Goal: Task Accomplishment & Management: Use online tool/utility

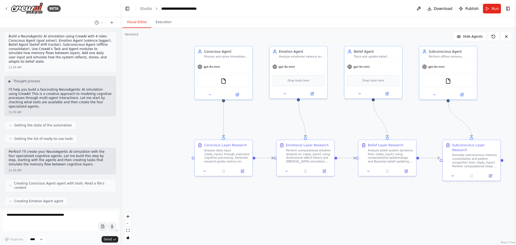
scroll to position [2212, 0]
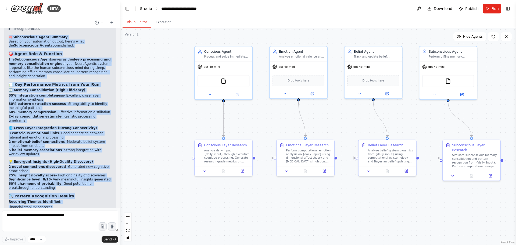
click at [144, 9] on link "Studio" at bounding box center [146, 8] width 12 height 4
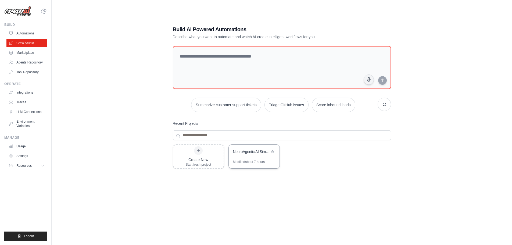
click at [255, 158] on div "NeuroAgentic AI Simulation" at bounding box center [254, 152] width 51 height 15
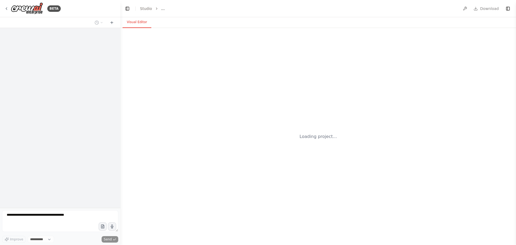
select select "****"
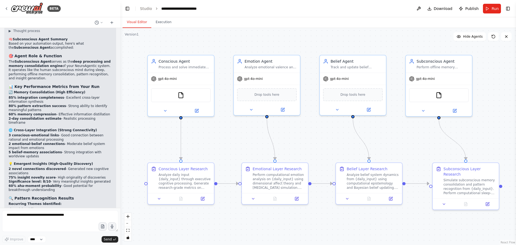
scroll to position [2212, 0]
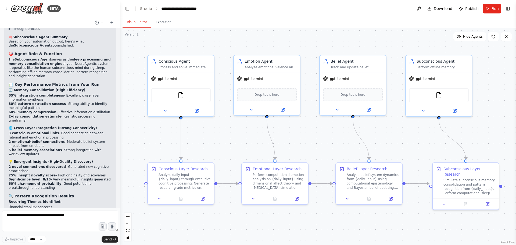
drag, startPoint x: 45, startPoint y: 140, endPoint x: 97, endPoint y: 148, distance: 52.3
click at [97, 148] on div "🧠 Subconscious Agent Summary Based on your automation output, here's what the S…" at bounding box center [60, 178] width 103 height 286
drag, startPoint x: 64, startPoint y: 148, endPoint x: 94, endPoint y: 154, distance: 30.4
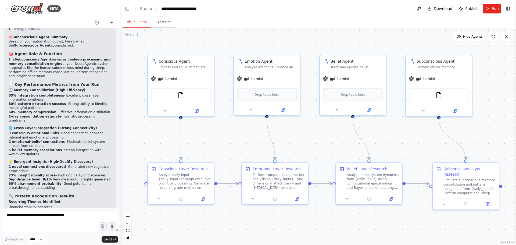
click at [160, 23] on button "Execution" at bounding box center [163, 22] width 24 height 11
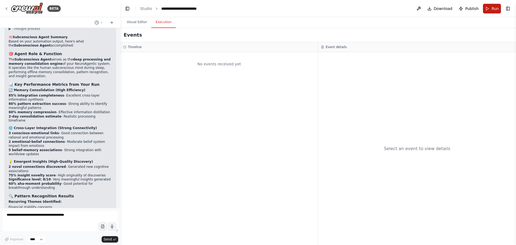
click at [492, 9] on button "Run" at bounding box center [492, 9] width 18 height 10
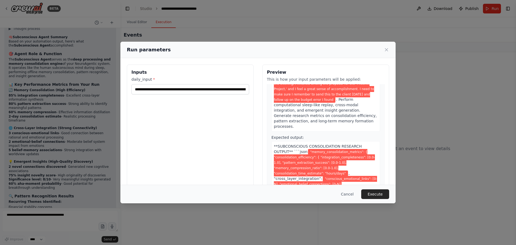
scroll to position [954, 0]
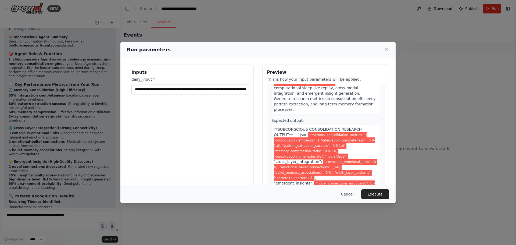
drag, startPoint x: 380, startPoint y: 194, endPoint x: 218, endPoint y: 95, distance: 189.9
click at [218, 95] on div "**********" at bounding box center [258, 123] width 275 height 162
click at [220, 89] on input "**********" at bounding box center [191, 89] width 118 height 10
click at [383, 195] on button "Execute" at bounding box center [376, 194] width 28 height 10
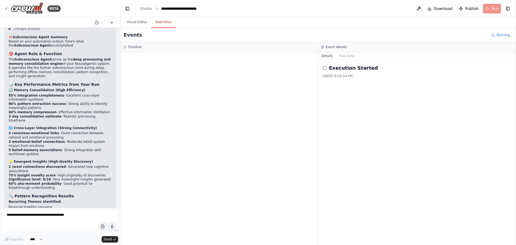
click at [55, 231] on li "New budgeting approach (novel problem-solving method)" at bounding box center [60, 233] width 103 height 4
drag, startPoint x: 65, startPoint y: 166, endPoint x: 77, endPoint y: 173, distance: 14.6
click at [161, 144] on div "▼ Conscious Agent 6.86s • 1 task ▼ Conscious Layer Research Started + 0.00s LLM…" at bounding box center [220, 148] width 198 height 193
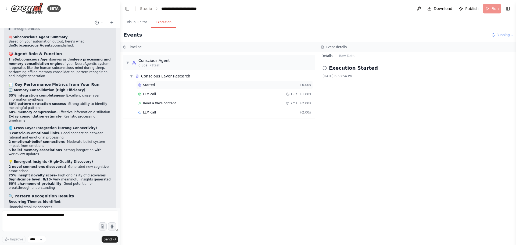
click at [145, 86] on span "Started" at bounding box center [149, 85] width 12 height 4
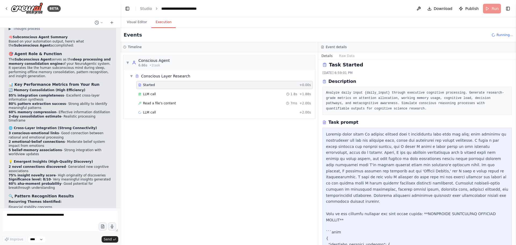
scroll to position [0, 0]
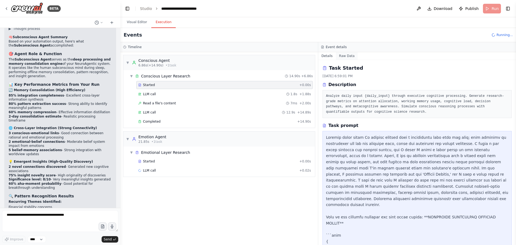
click at [345, 56] on button "Raw Data" at bounding box center [347, 56] width 22 height 8
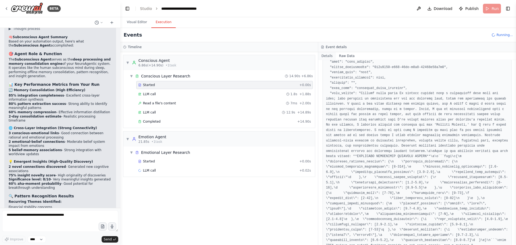
scroll to position [27, 0]
click at [325, 58] on button "Details" at bounding box center [327, 56] width 18 height 8
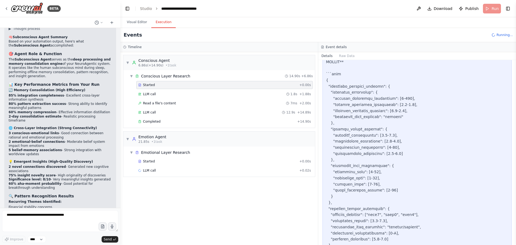
scroll to position [250, 0]
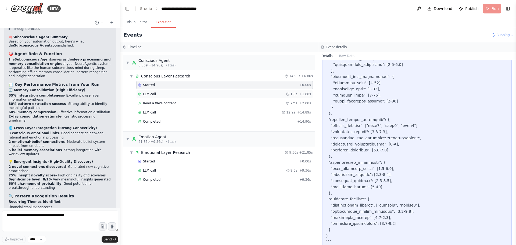
click at [151, 95] on span "LLM call" at bounding box center [149, 94] width 13 height 4
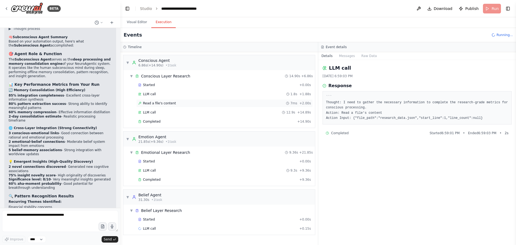
click at [157, 103] on span "Read a file's content" at bounding box center [159, 103] width 33 height 4
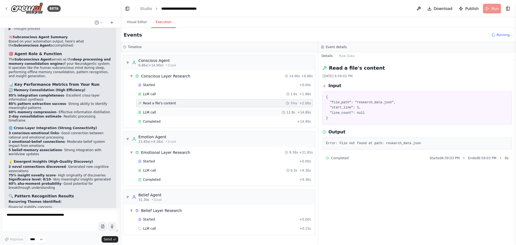
click at [156, 113] on div "LLM call 12.9s + 14.89s" at bounding box center [224, 112] width 173 height 4
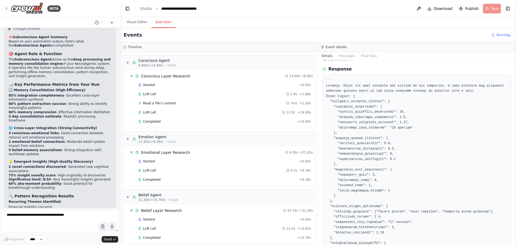
scroll to position [7, 0]
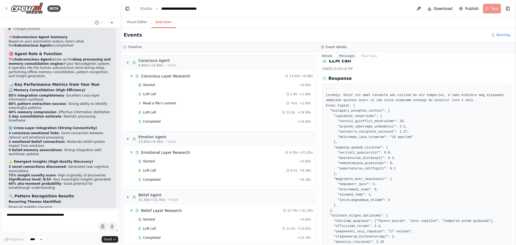
click at [348, 56] on button "Messages" at bounding box center [347, 56] width 22 height 8
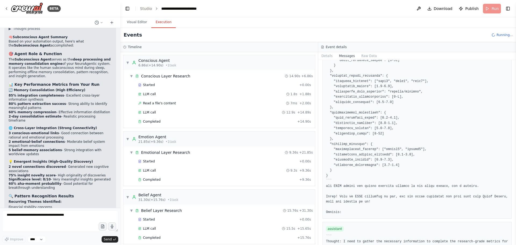
scroll to position [538, 0]
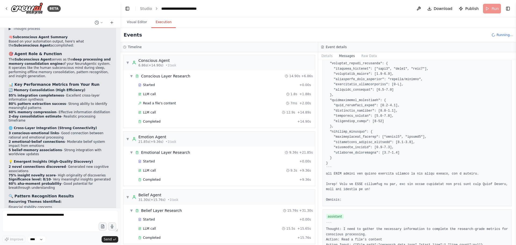
click at [410, 222] on pre "``` Thought: I need to gather the necessary information to complete the researc…" at bounding box center [417, 237] width 182 height 31
drag, startPoint x: 401, startPoint y: 170, endPoint x: 462, endPoint y: 170, distance: 60.8
click at [462, 170] on pre at bounding box center [417, 30] width 182 height 346
click at [447, 181] on pre at bounding box center [417, 30] width 182 height 346
click at [396, 225] on pre "``` Thought: I need to gather the necessary information to complete the researc…" at bounding box center [417, 237] width 182 height 31
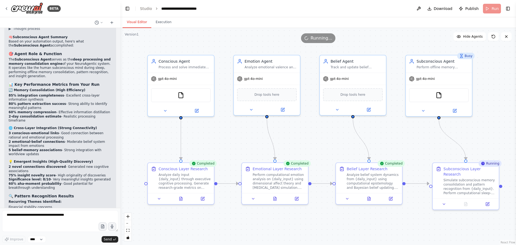
click at [129, 19] on button "Visual Editor" at bounding box center [137, 22] width 29 height 11
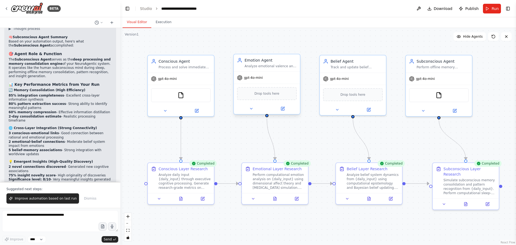
click at [275, 95] on span "Drop tools here" at bounding box center [267, 93] width 25 height 5
click at [263, 96] on span "Drop tools here" at bounding box center [267, 93] width 25 height 5
click at [277, 98] on div "Drop tools here" at bounding box center [267, 93] width 60 height 13
click at [270, 93] on span "Drop tools here" at bounding box center [267, 93] width 25 height 5
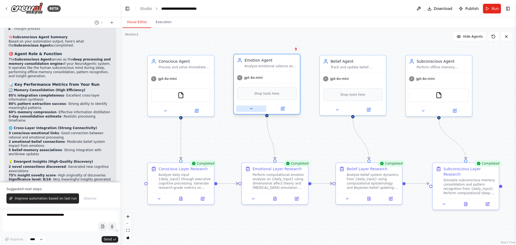
click at [250, 109] on icon at bounding box center [251, 109] width 4 height 4
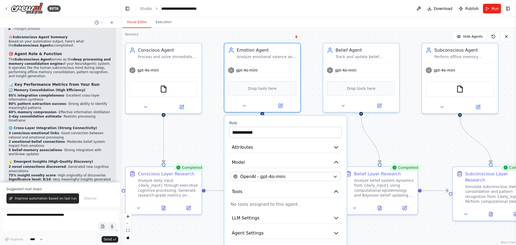
click at [292, 203] on p "No tools assigned to this agent." at bounding box center [286, 204] width 110 height 6
click at [291, 207] on p "No tools assigned to this agent." at bounding box center [286, 204] width 110 height 6
click at [294, 200] on div "**********" at bounding box center [286, 195] width 122 height 158
click at [250, 204] on p "No tools assigned to this agent." at bounding box center [286, 204] width 110 height 6
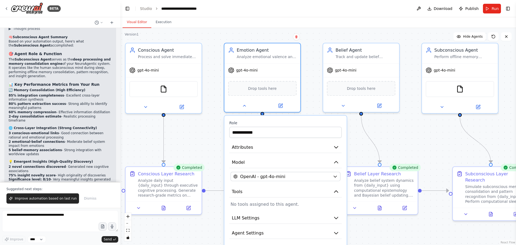
click at [251, 205] on p "No tools assigned to this agent." at bounding box center [286, 204] width 110 height 6
click at [323, 217] on button "LLM Settings" at bounding box center [285, 219] width 112 height 12
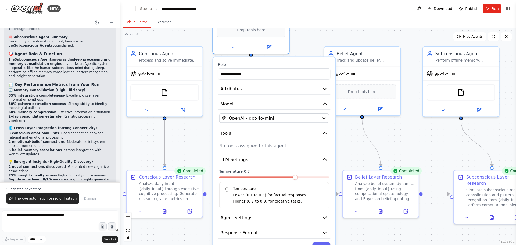
drag, startPoint x: 304, startPoint y: 210, endPoint x: 291, endPoint y: 147, distance: 64.3
click at [291, 147] on p "No tools assigned to this agent." at bounding box center [274, 146] width 110 height 6
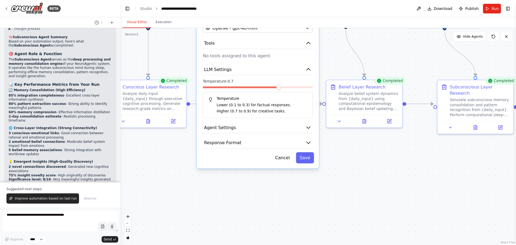
drag, startPoint x: 398, startPoint y: 146, endPoint x: 382, endPoint y: 55, distance: 91.6
click at [382, 55] on div ".deletable-edge-delete-btn { width: 20px; height: 20px; border: 0px solid #ffff…" at bounding box center [319, 136] width 396 height 217
click at [297, 142] on button "Response Format" at bounding box center [258, 143] width 112 height 12
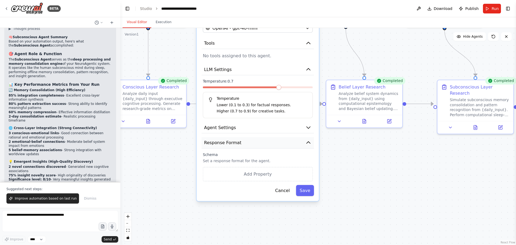
click at [297, 142] on button "Response Format" at bounding box center [258, 143] width 112 height 12
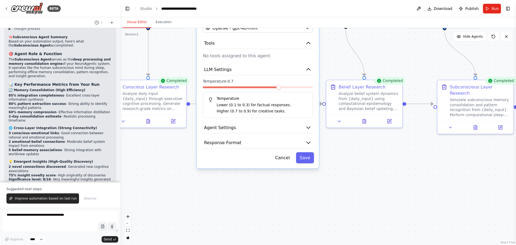
click at [362, 158] on div ".deletable-edge-delete-btn { width: 20px; height: 20px; border: 0px solid #ffff…" at bounding box center [319, 136] width 396 height 217
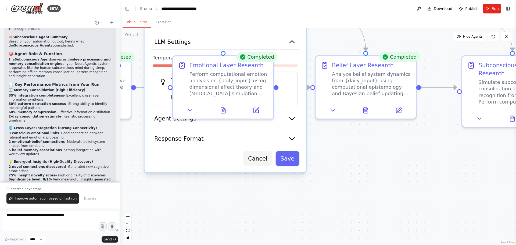
click at [263, 162] on button "Cancel" at bounding box center [257, 158] width 29 height 15
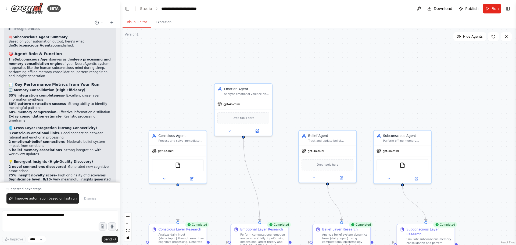
drag, startPoint x: 279, startPoint y: 72, endPoint x: 279, endPoint y: 196, distance: 123.7
click at [279, 196] on div ".deletable-edge-delete-btn { width: 20px; height: 20px; border: 0px solid #ffff…" at bounding box center [319, 136] width 396 height 217
drag, startPoint x: 254, startPoint y: 103, endPoint x: 262, endPoint y: 151, distance: 48.0
click at [262, 151] on div "gpt-4o-mini" at bounding box center [253, 150] width 58 height 10
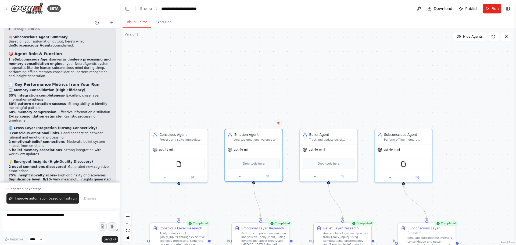
click at [310, 92] on div ".deletable-edge-delete-btn { width: 20px; height: 20px; border: 0px solid #ffff…" at bounding box center [319, 136] width 396 height 217
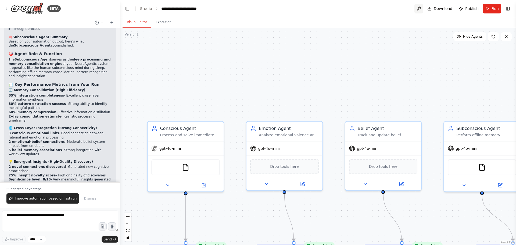
click at [422, 9] on button at bounding box center [419, 9] width 9 height 10
click at [422, 7] on div at bounding box center [419, 9] width 9 height 10
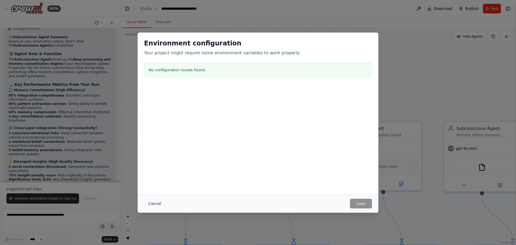
click at [155, 199] on button "Cancel" at bounding box center [154, 204] width 21 height 10
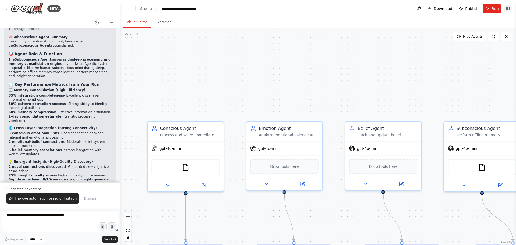
click at [508, 9] on button "Toggle Right Sidebar" at bounding box center [509, 9] width 8 height 8
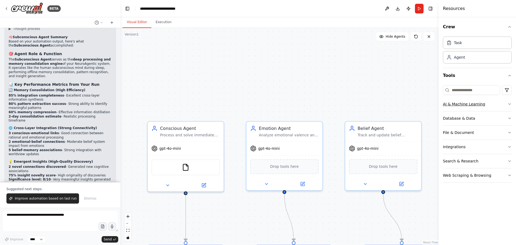
click at [486, 105] on button "AI & Machine Learning" at bounding box center [477, 104] width 69 height 14
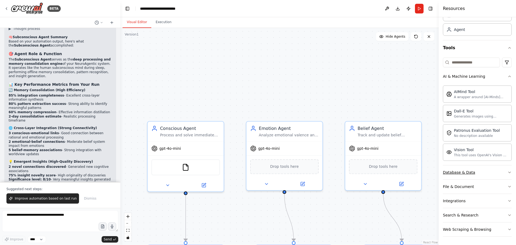
scroll to position [28, 0]
click at [486, 173] on button "Database & Data" at bounding box center [477, 172] width 69 height 14
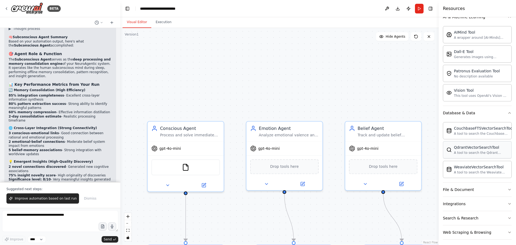
scroll to position [90, 0]
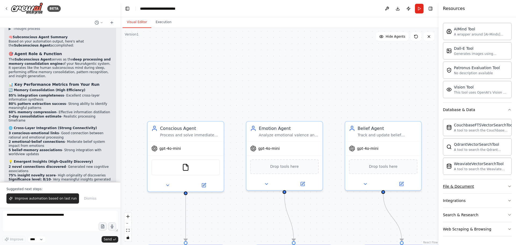
click at [480, 188] on button "File & Document" at bounding box center [477, 186] width 69 height 14
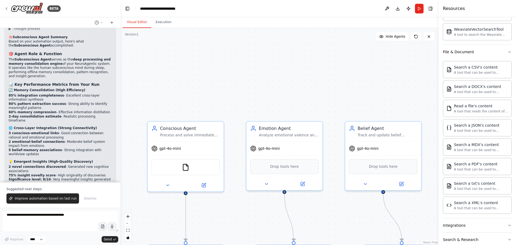
scroll to position [250, 0]
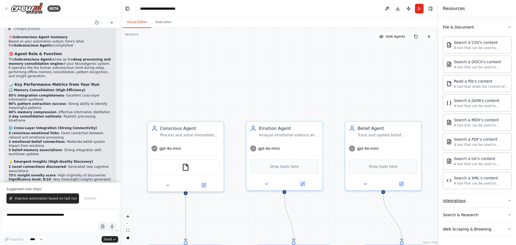
click at [477, 201] on button "Integrations" at bounding box center [477, 201] width 69 height 14
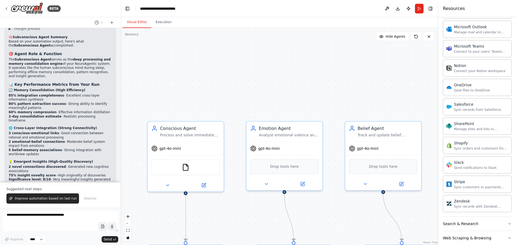
scroll to position [680, 0]
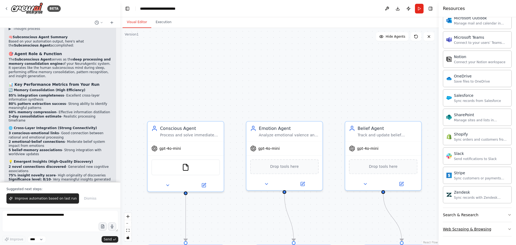
click at [473, 231] on div "Web Scraping & Browsing" at bounding box center [467, 228] width 48 height 5
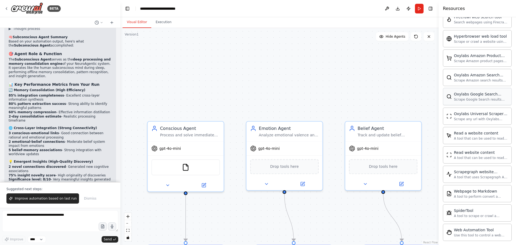
scroll to position [975, 0]
